Goal: Transaction & Acquisition: Purchase product/service

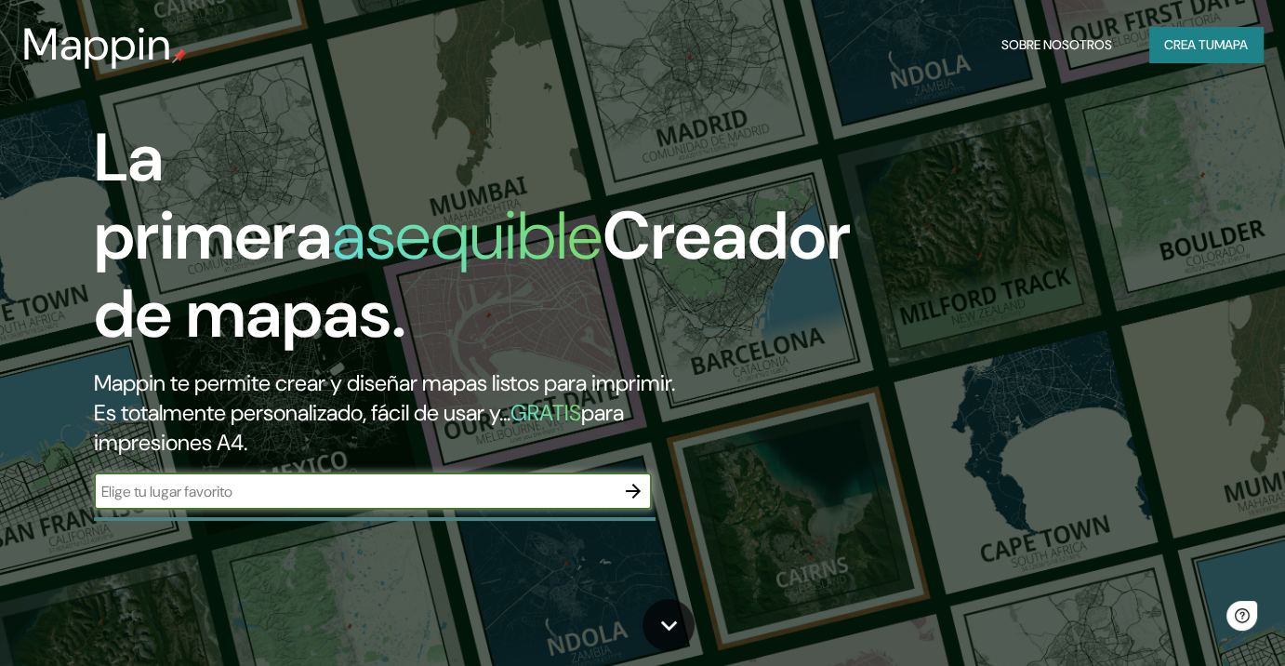
click at [1158, 56] on button "Crea tu mapa" at bounding box center [1206, 44] width 113 height 35
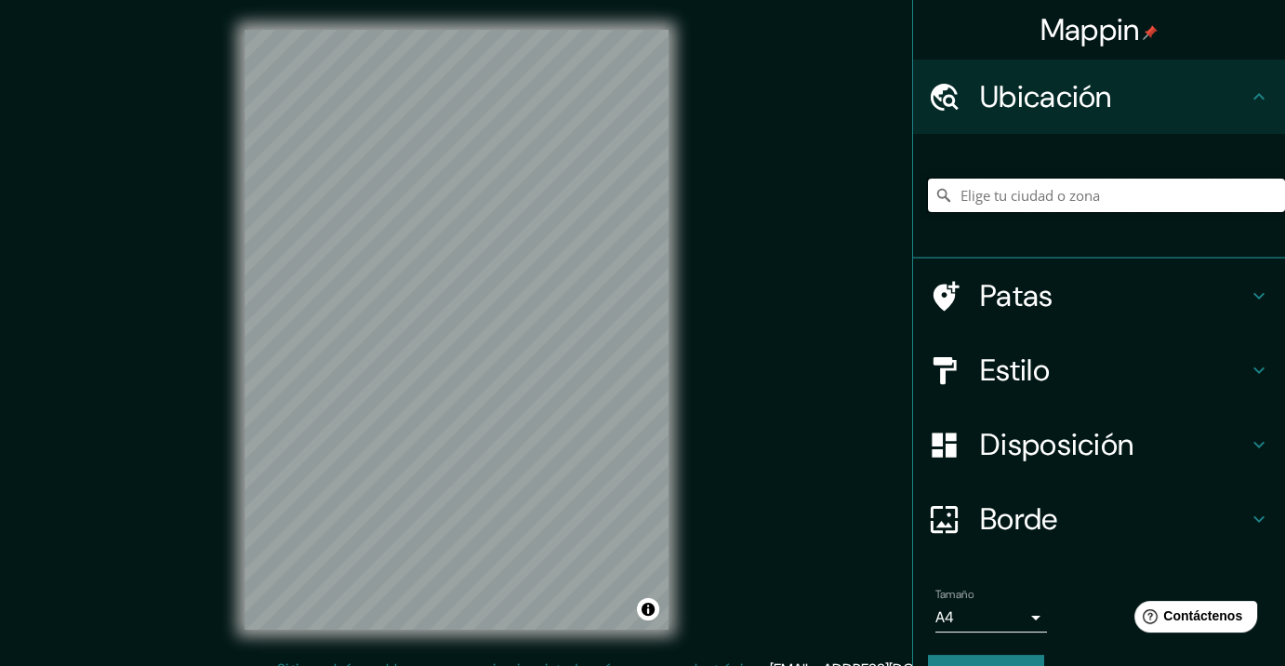
click at [984, 192] on input "Elige tu ciudad o zona" at bounding box center [1106, 195] width 357 height 33
click at [1055, 194] on input "Elige tu ciudad o zona" at bounding box center [1106, 195] width 357 height 33
click at [1057, 195] on input "Elige tu ciudad o zona" at bounding box center [1106, 195] width 357 height 33
type input "[STREET_ADDRESS]"
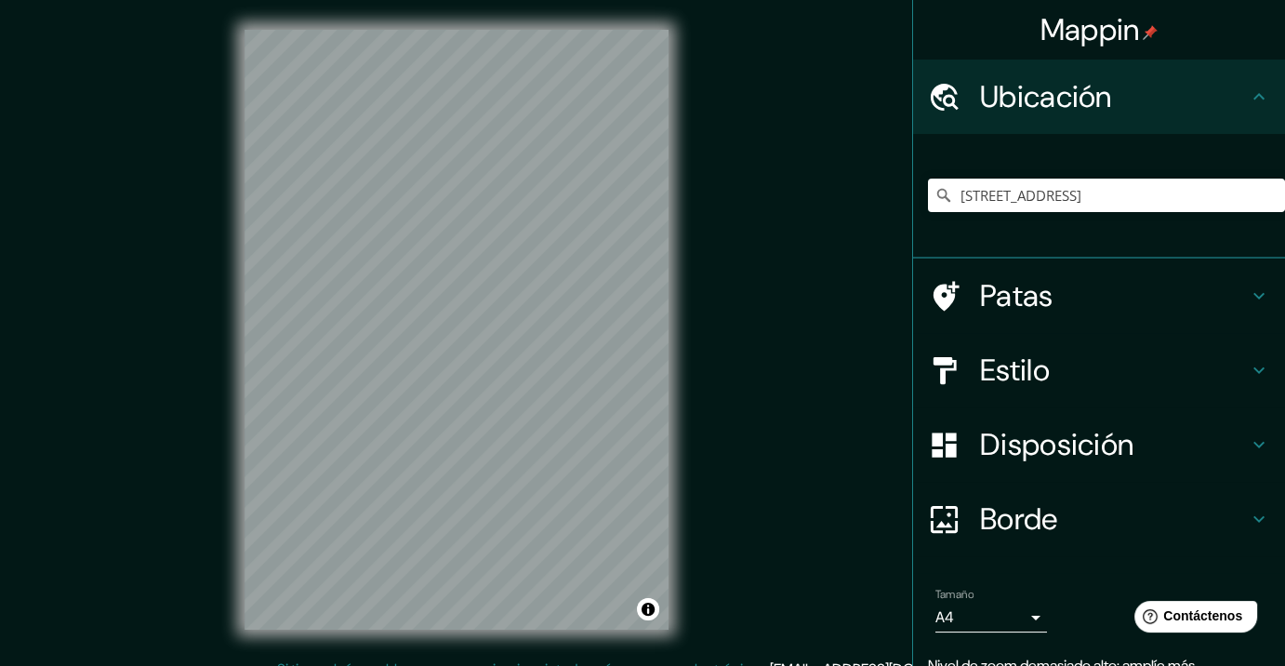
click at [777, 275] on div "Mappin Ubicación [STREET_ADDRESS][GEOGRAPHIC_DATA][STREET_ADDRESS][STREET_ADDRE…" at bounding box center [642, 344] width 1285 height 688
click at [685, 292] on div "© Mapbox © OpenStreetMap Improve this map" at bounding box center [457, 329] width 484 height 659
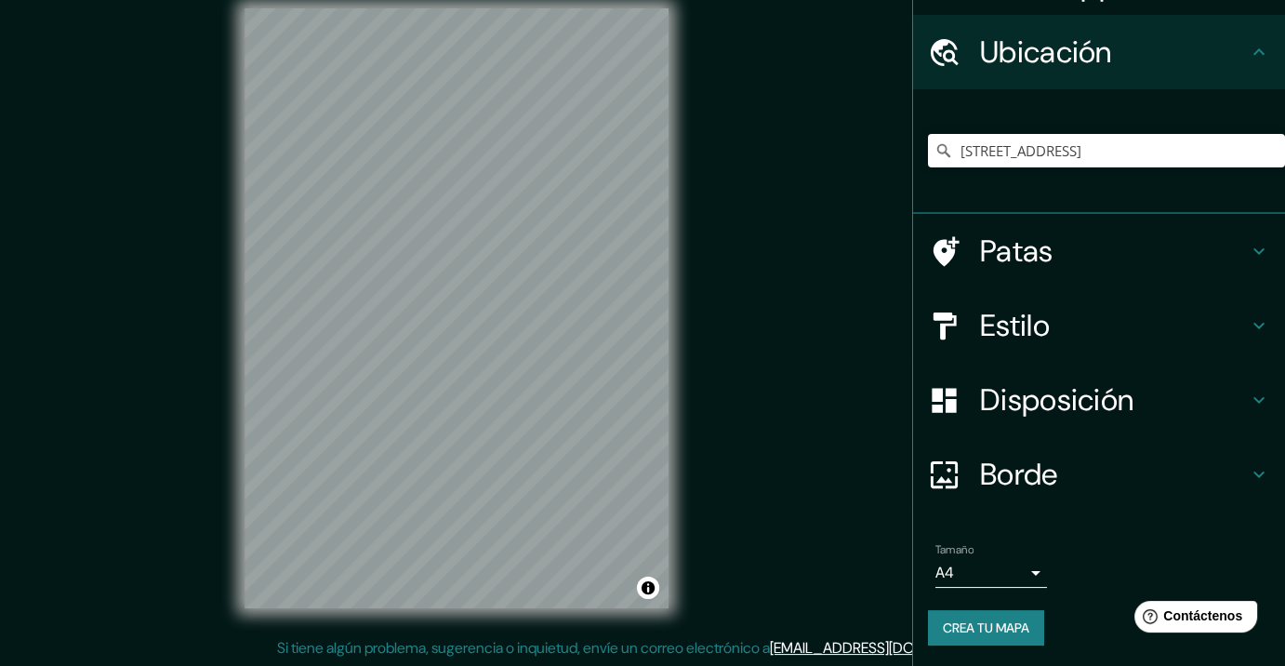
scroll to position [22, 0]
click at [1045, 389] on font "Disposición" at bounding box center [1056, 399] width 153 height 39
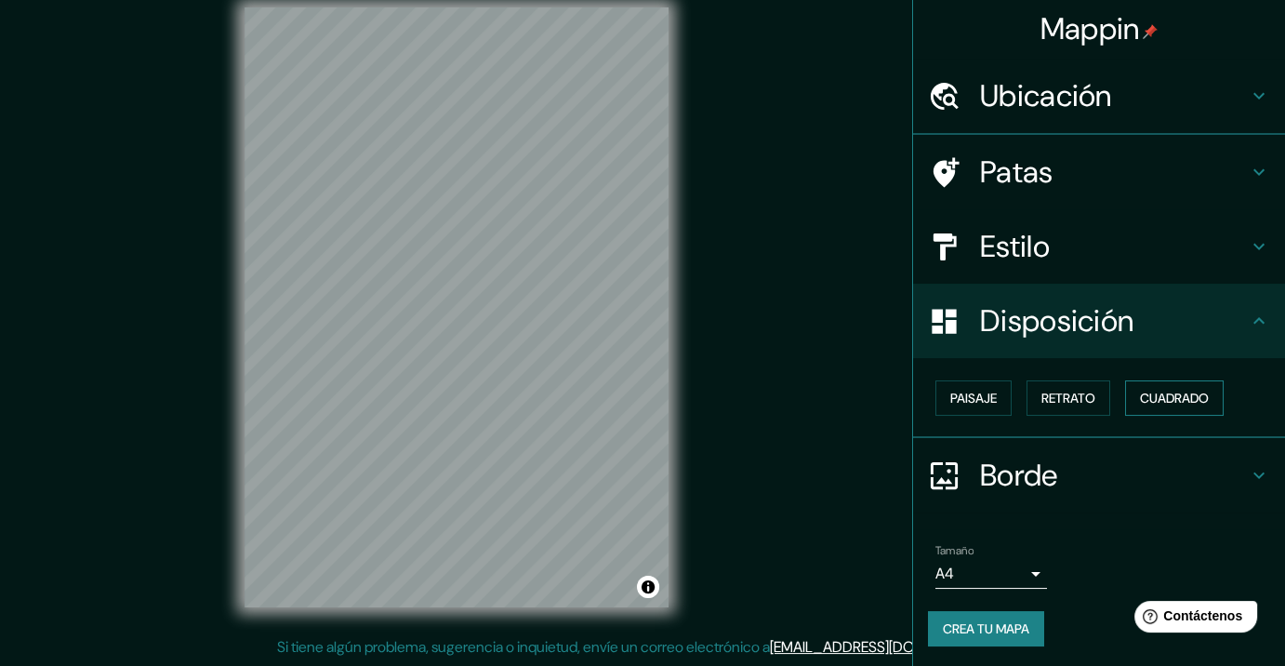
scroll to position [2, 0]
click at [1146, 392] on font "Cuadrado" at bounding box center [1174, 397] width 69 height 17
